Goal: Task Accomplishment & Management: Manage account settings

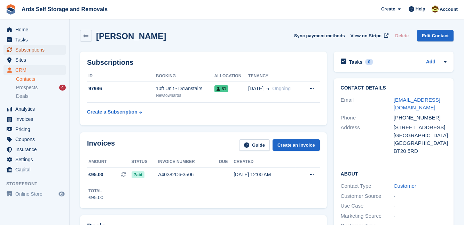
click at [24, 49] on span "Subscriptions" at bounding box center [36, 50] width 42 height 10
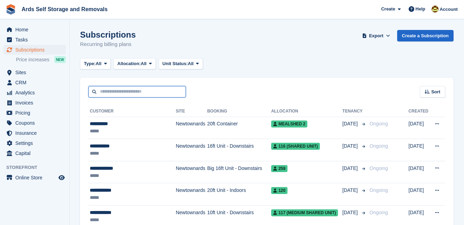
click at [102, 94] on input "text" at bounding box center [137, 91] width 98 height 11
type input "******"
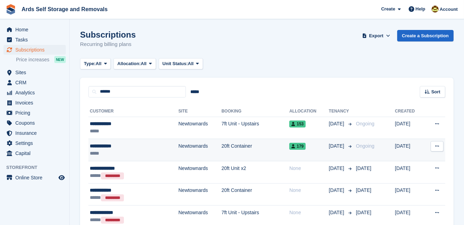
click at [179, 148] on td "Newtownards" at bounding box center [200, 150] width 43 height 22
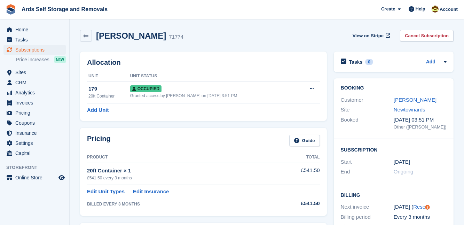
click at [329, 197] on div "Pricing Guide Product Total 20ft Container × 1 £541.50 every 3 months £541.50 E…" at bounding box center [204, 171] width 254 height 95
click at [21, 49] on span "Subscriptions" at bounding box center [36, 50] width 42 height 10
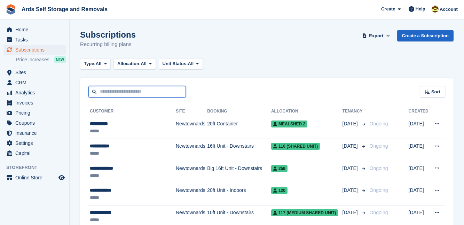
click at [104, 94] on input "text" at bounding box center [137, 91] width 98 height 11
type input "****"
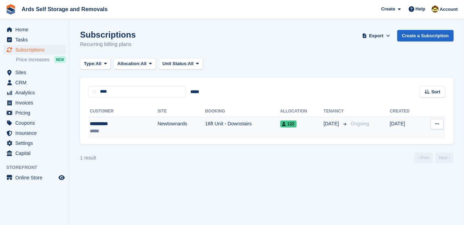
click at [205, 123] on td "16ft Unit - Downstairs" at bounding box center [242, 128] width 75 height 22
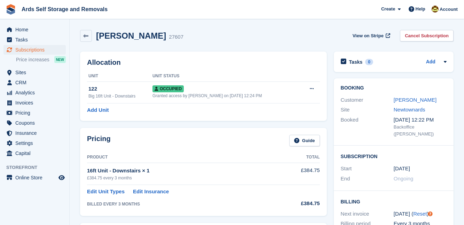
click at [331, 162] on div "Booking Customer Fred Jones Site Newtownards Booked 30 Oct, 12:22 PM Backoffice…" at bounding box center [394, 172] width 127 height 194
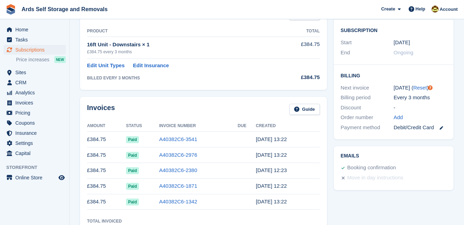
scroll to position [126, 0]
